Goal: Information Seeking & Learning: Learn about a topic

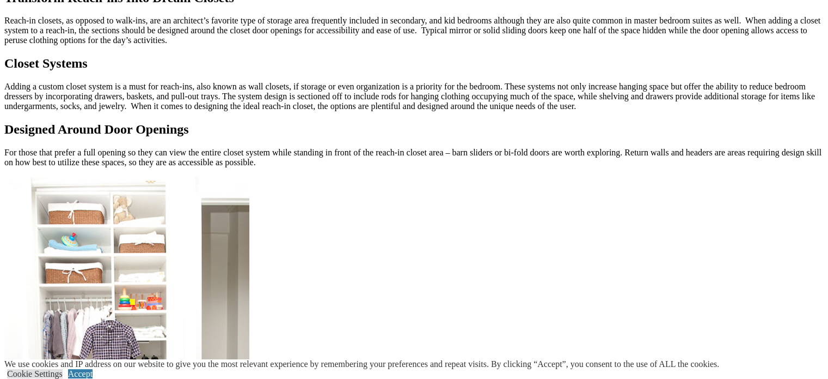
scroll to position [1059, 0]
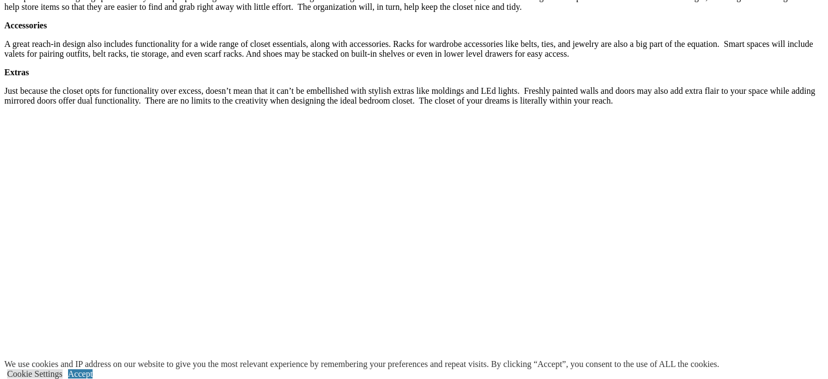
scroll to position [1569, 0]
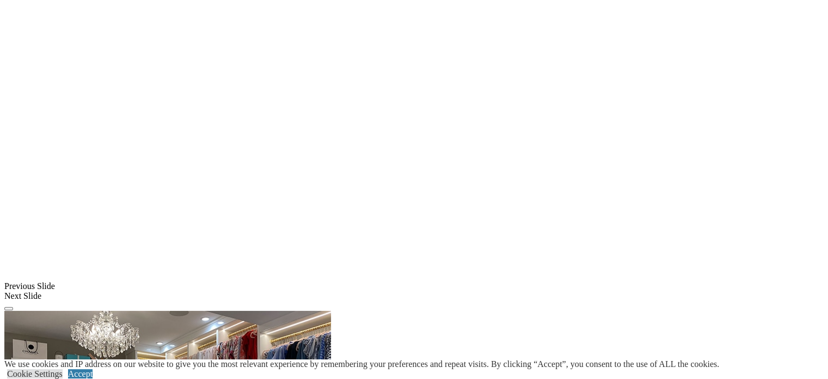
scroll to position [804, 0]
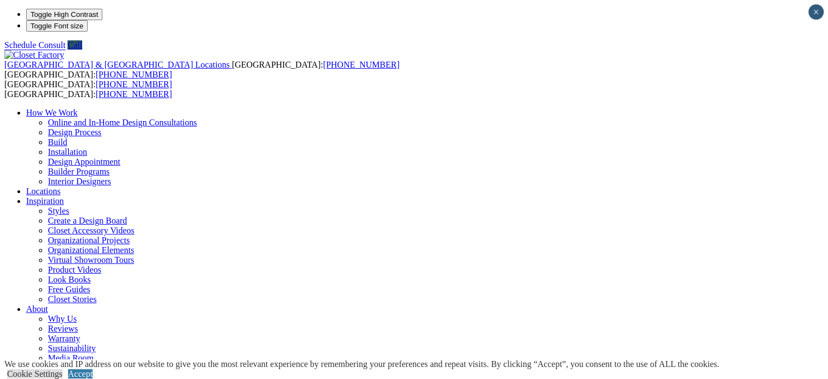
click at [64, 196] on link "Inspiration" at bounding box center [45, 200] width 38 height 9
click at [135, 225] on link "Closet Accessory Videos" at bounding box center [91, 229] width 87 height 9
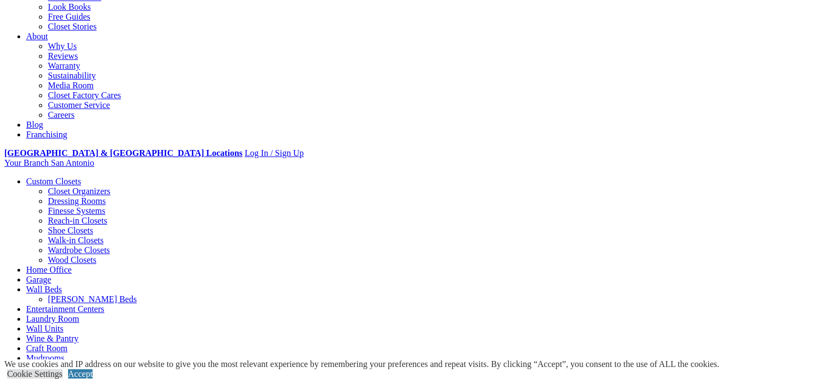
scroll to position [281, 0]
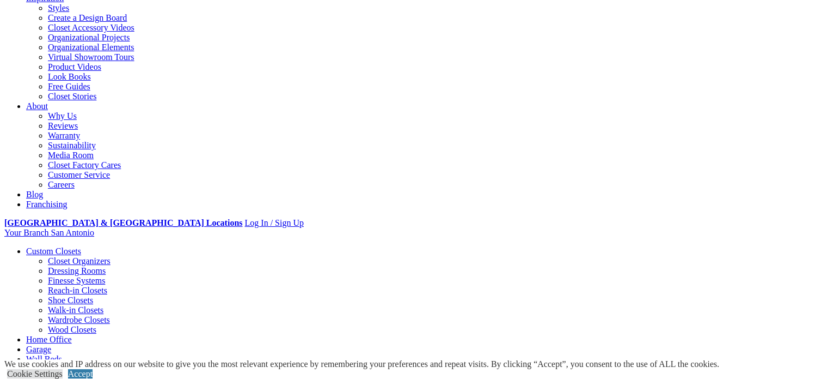
scroll to position [168, 0]
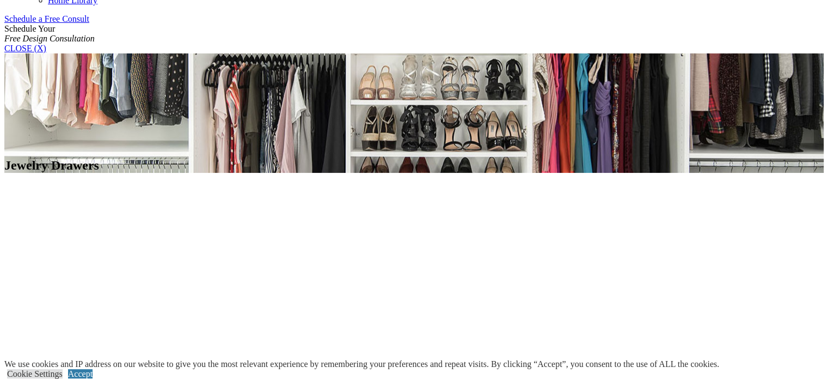
scroll to position [728, 0]
